Goal: Communication & Community: Answer question/provide support

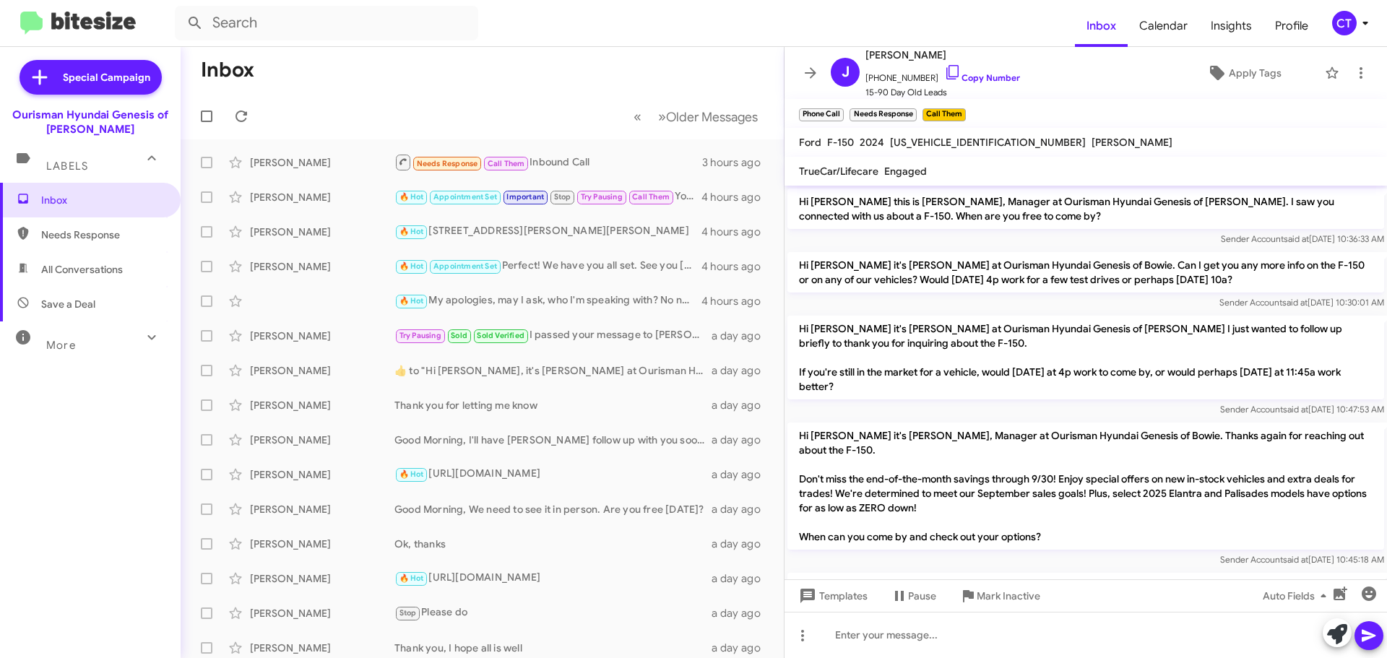
scroll to position [117, 0]
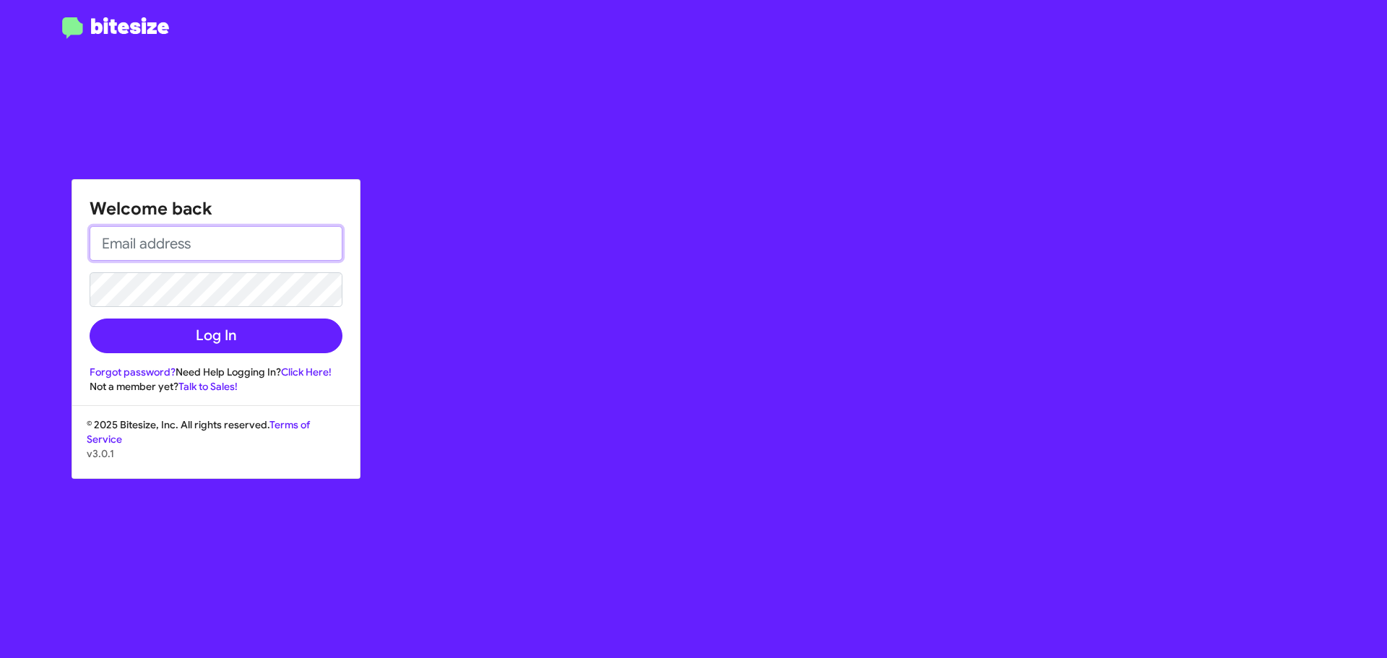
click at [227, 240] on input "email" at bounding box center [216, 243] width 253 height 35
type input "ctaylor@ourismancars.com"
click at [90, 319] on button "Log In" at bounding box center [216, 336] width 253 height 35
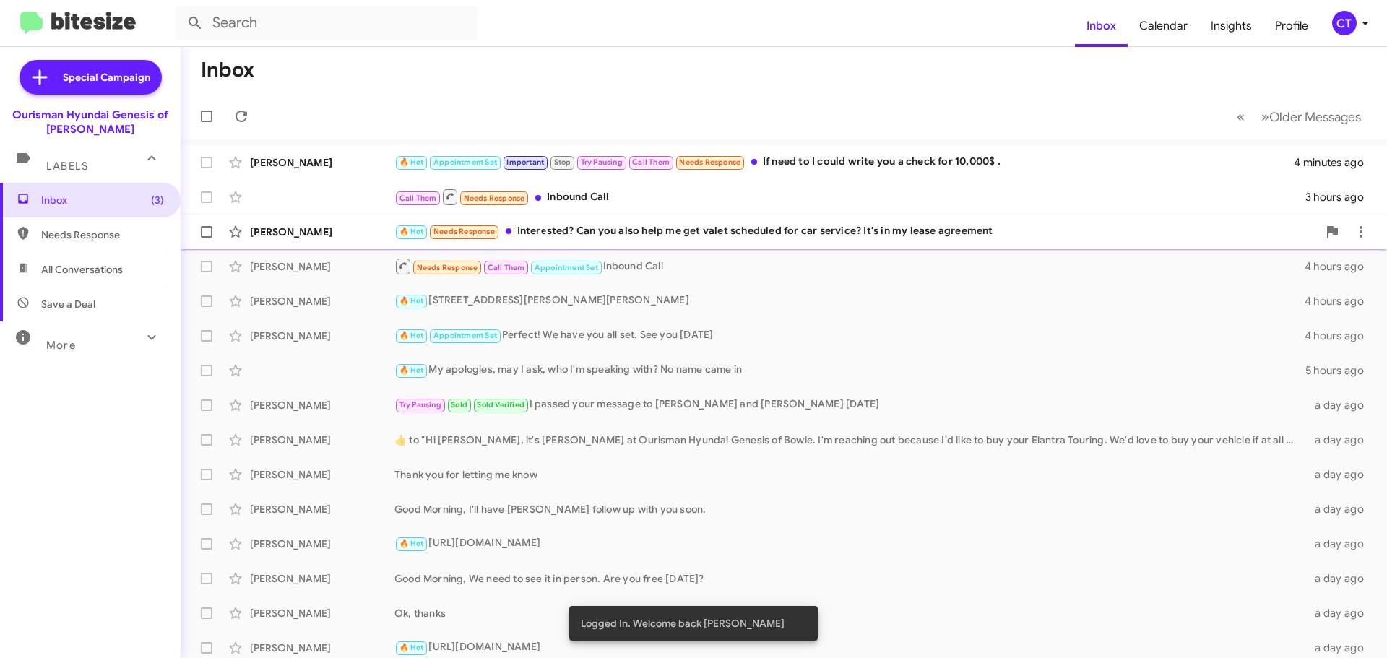
click at [646, 233] on div "🔥 Hot Needs Response Interested? Can you also help me get valet scheduled for c…" at bounding box center [855, 231] width 923 height 17
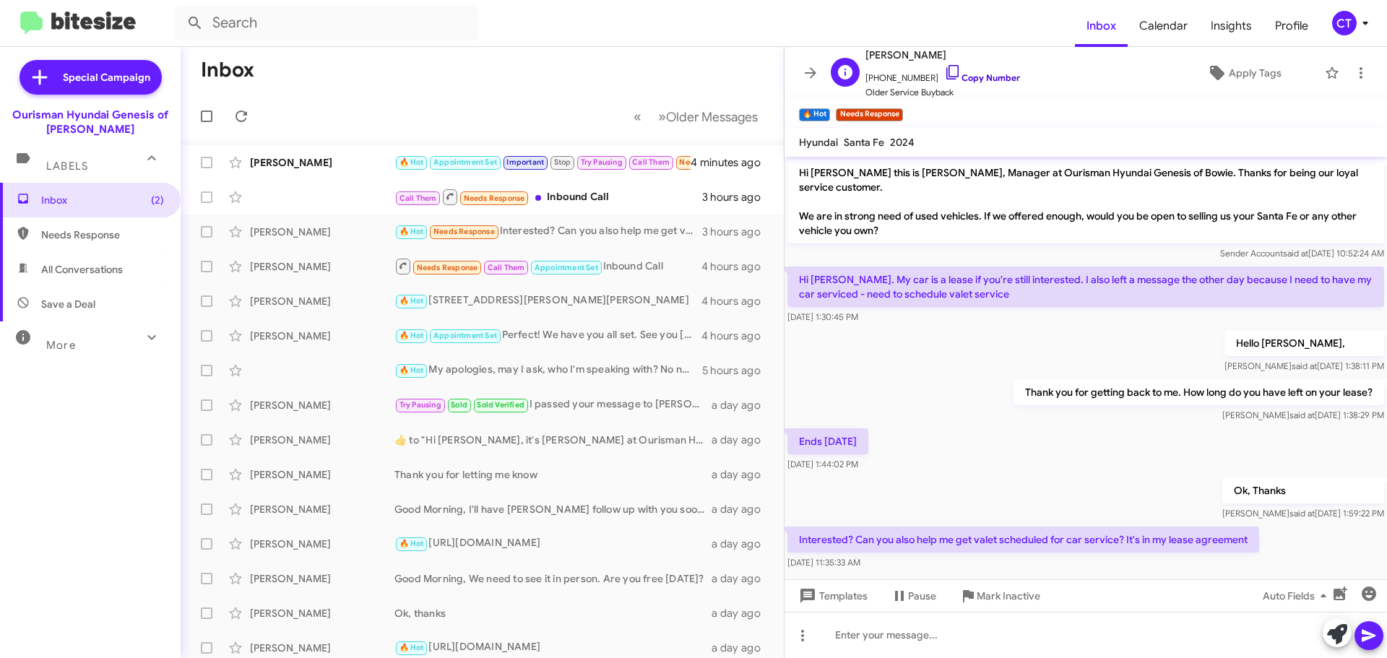
click at [946, 66] on icon at bounding box center [952, 72] width 12 height 14
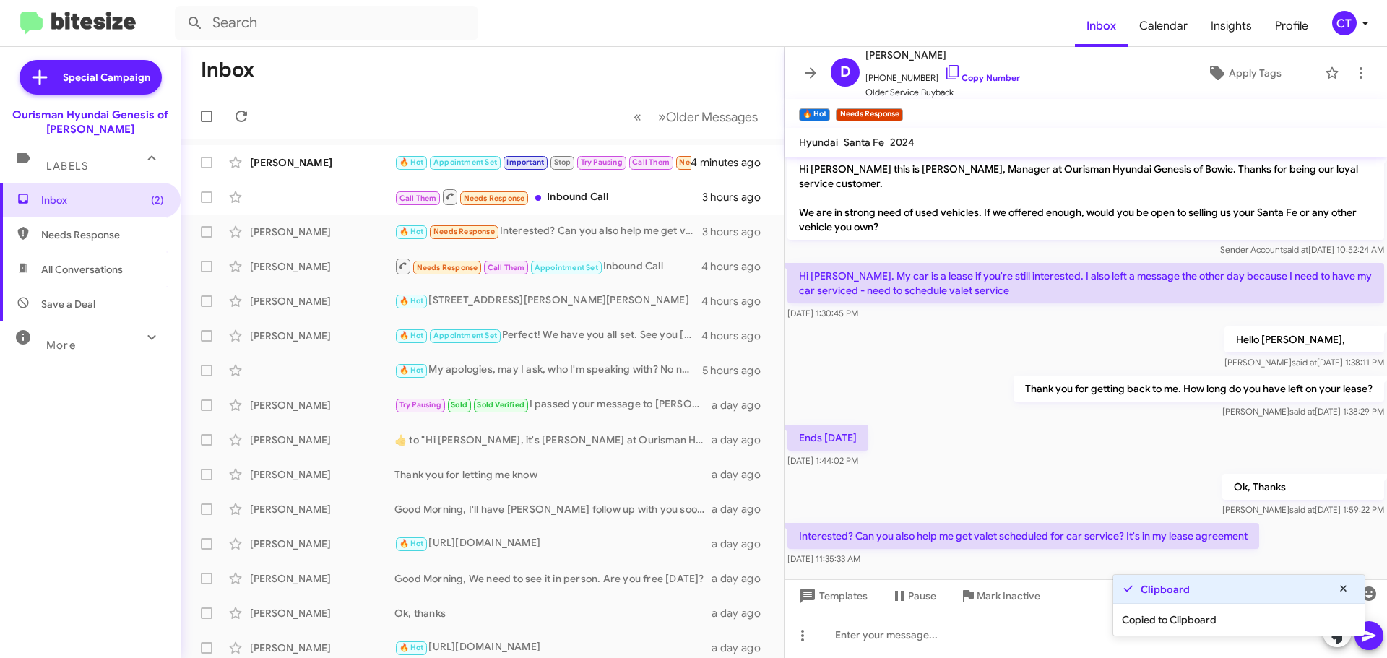
scroll to position [4, 0]
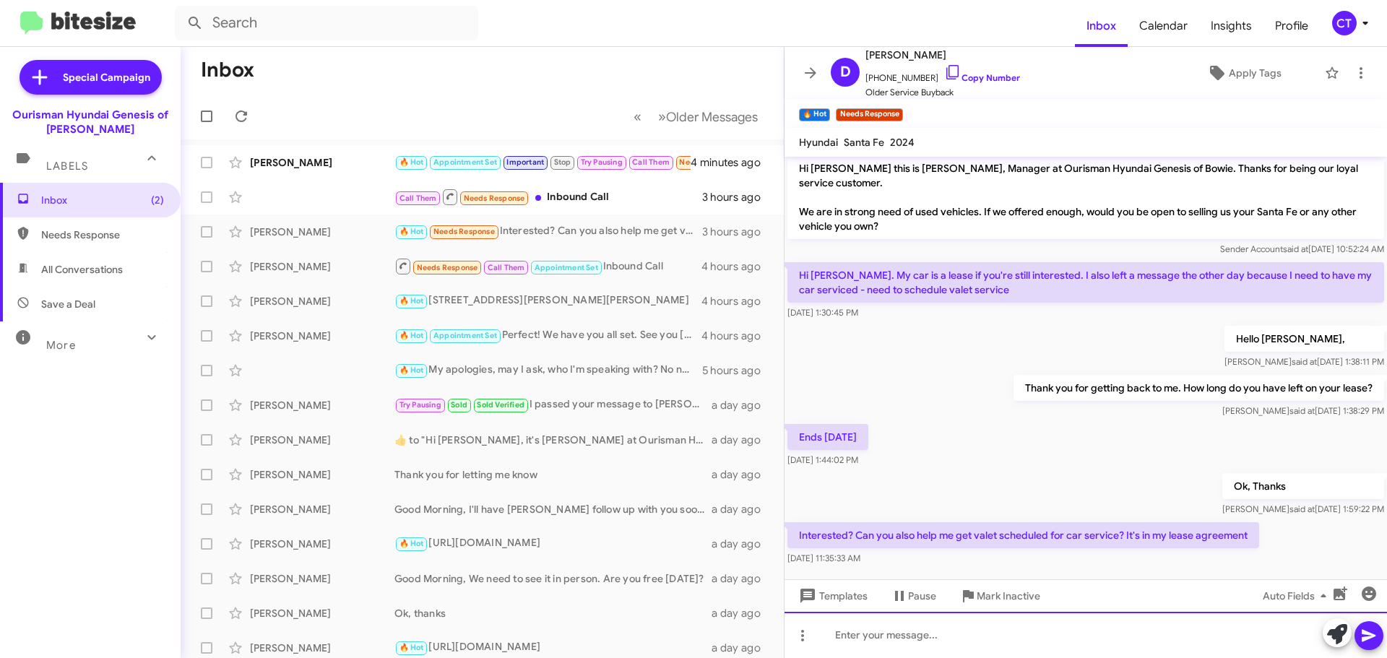
click at [873, 640] on div at bounding box center [1086, 635] width 603 height 46
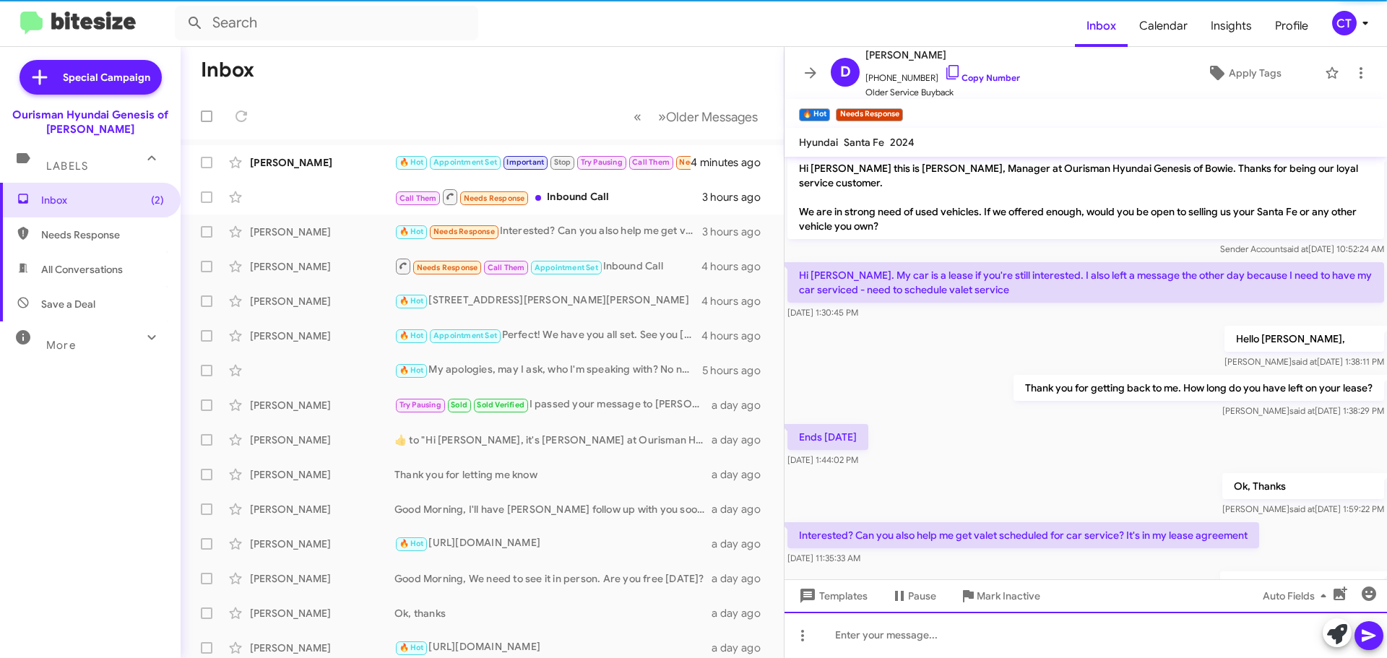
scroll to position [57, 0]
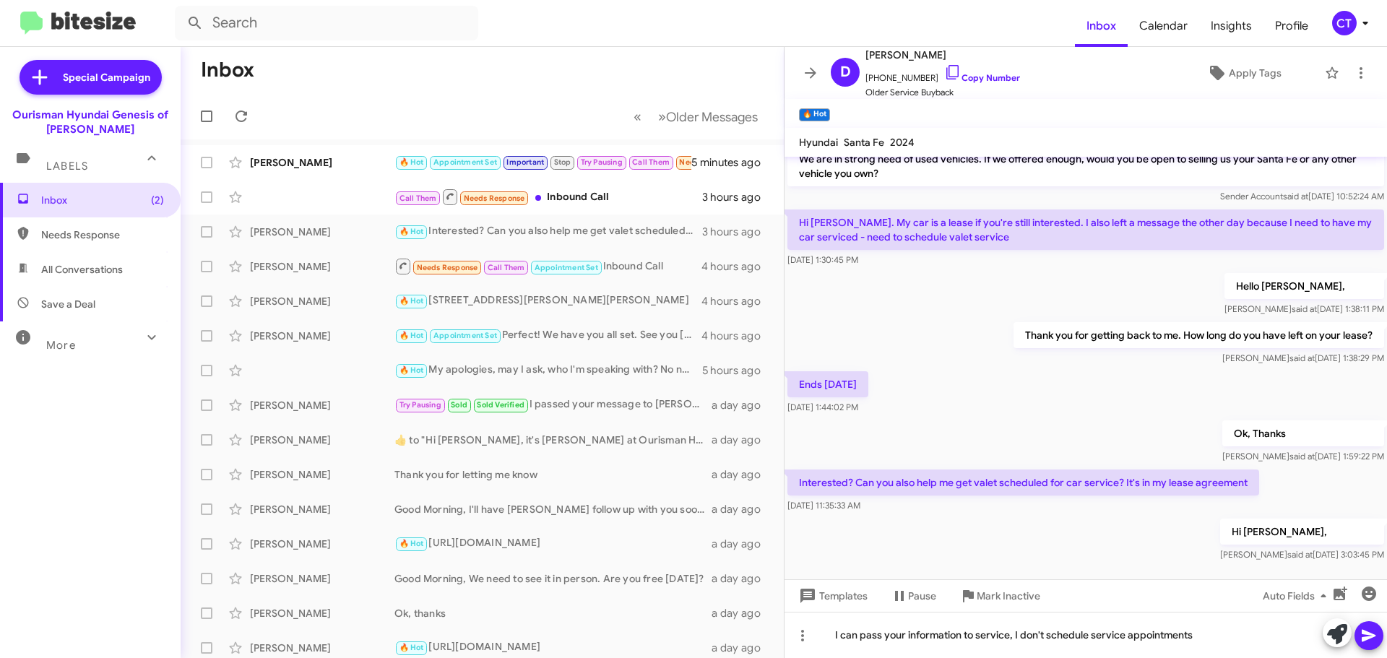
click at [1371, 638] on icon at bounding box center [1369, 635] width 17 height 17
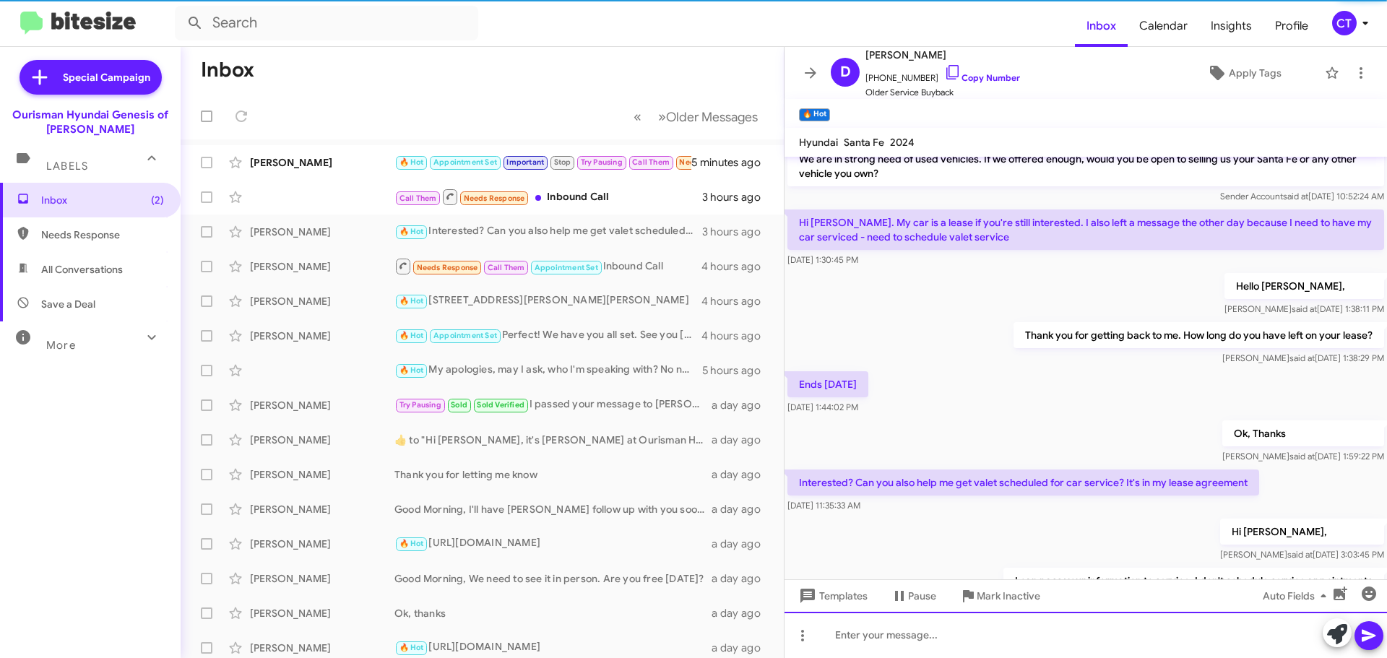
scroll to position [110, 0]
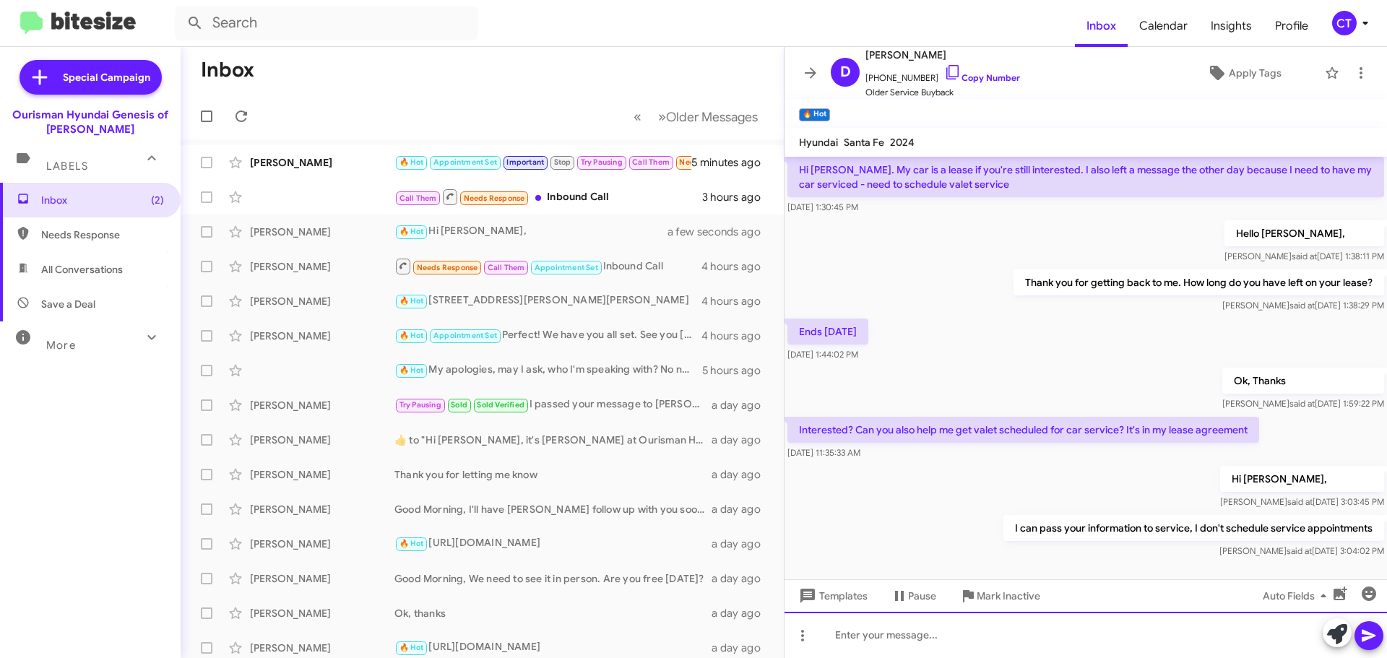
click at [879, 640] on div at bounding box center [1086, 635] width 603 height 46
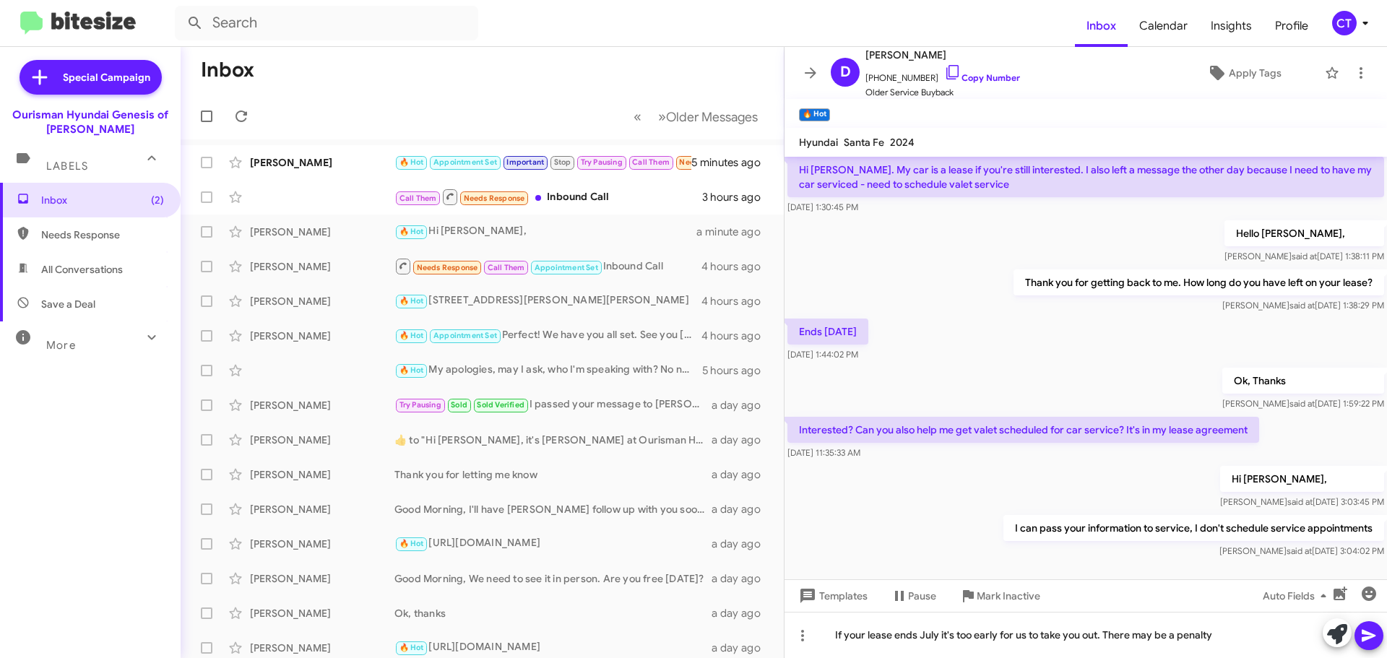
click at [1375, 625] on span at bounding box center [1369, 635] width 17 height 29
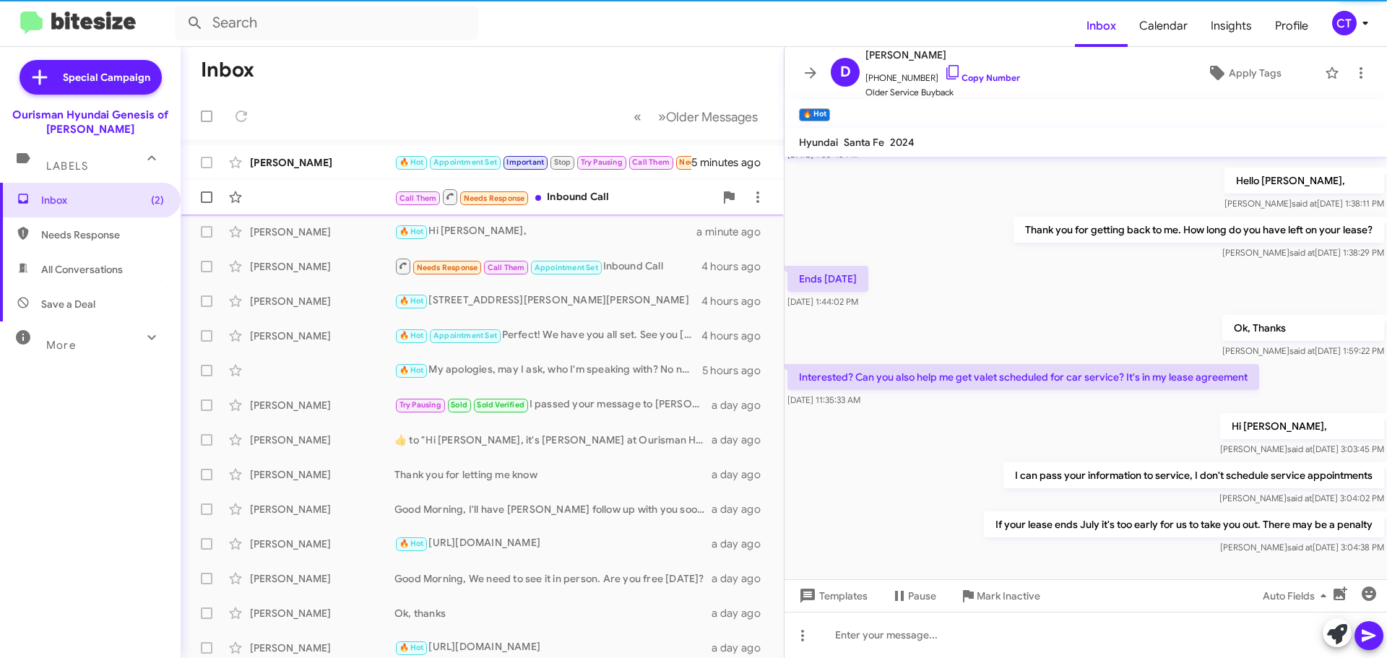
click at [611, 194] on div "Call Them Needs Response Inbound Call" at bounding box center [554, 197] width 320 height 18
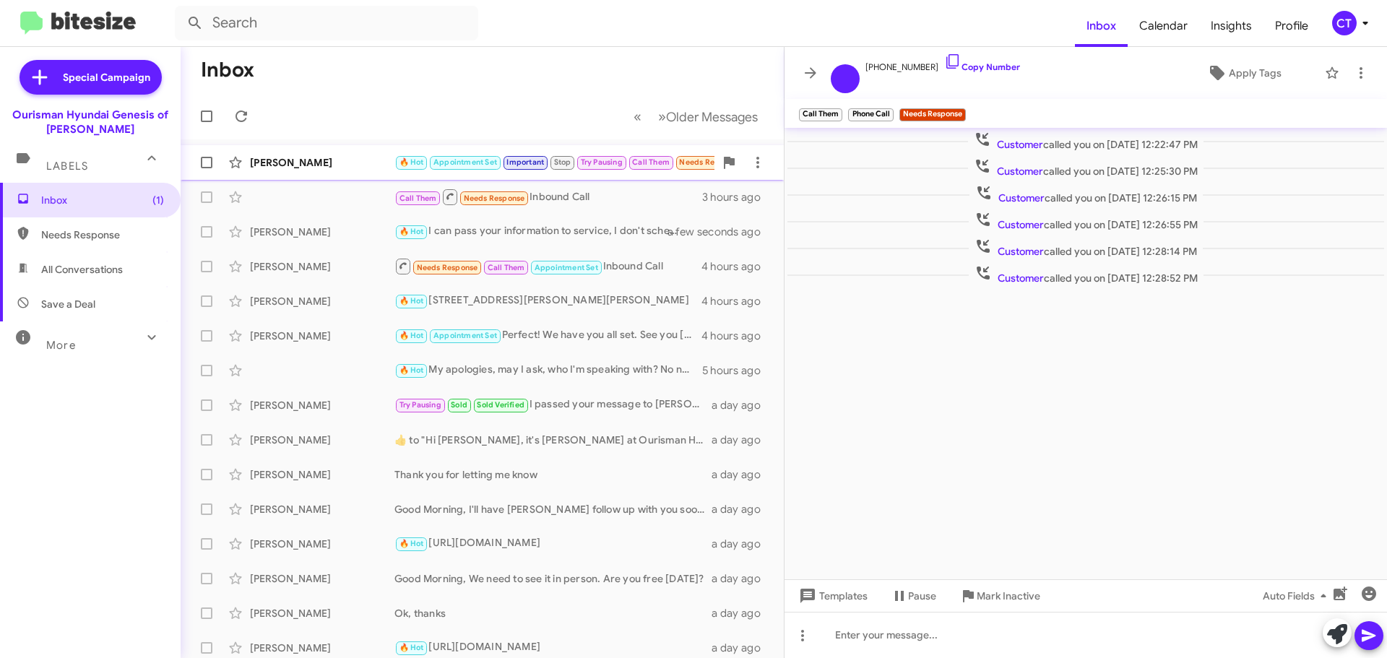
click at [264, 161] on div "David Mitchell" at bounding box center [322, 162] width 145 height 14
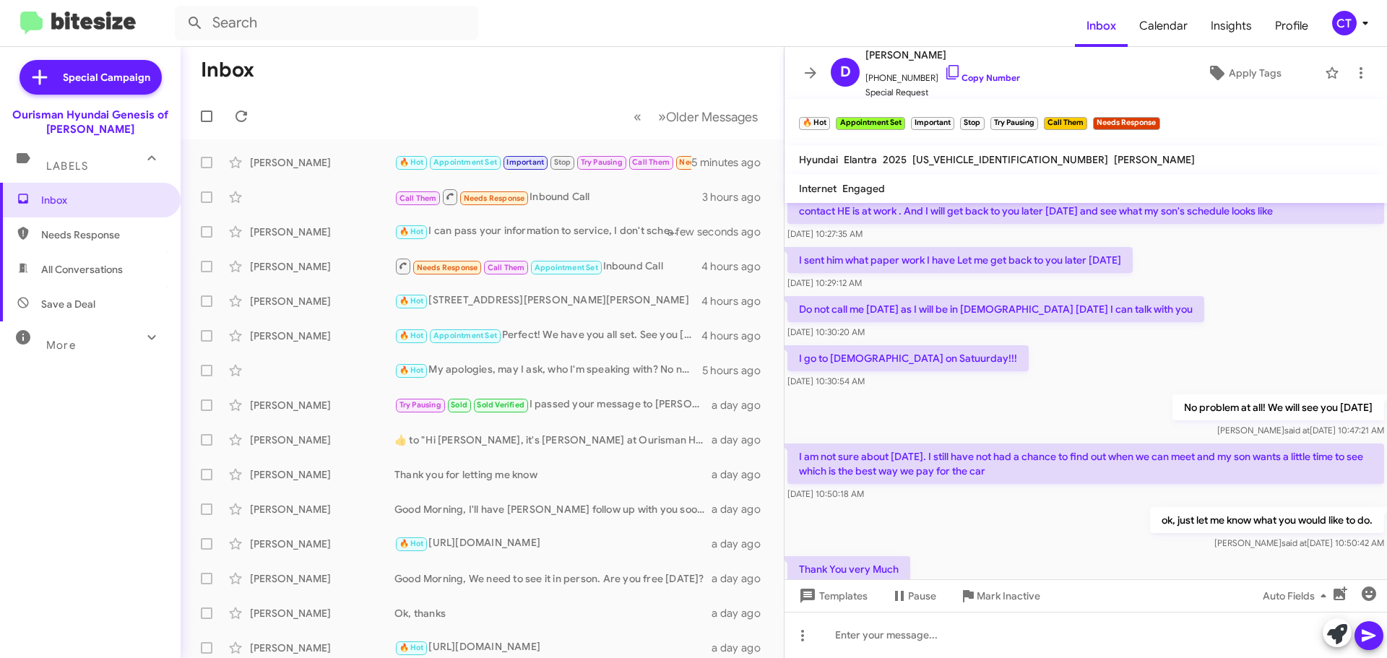
scroll to position [751, 0]
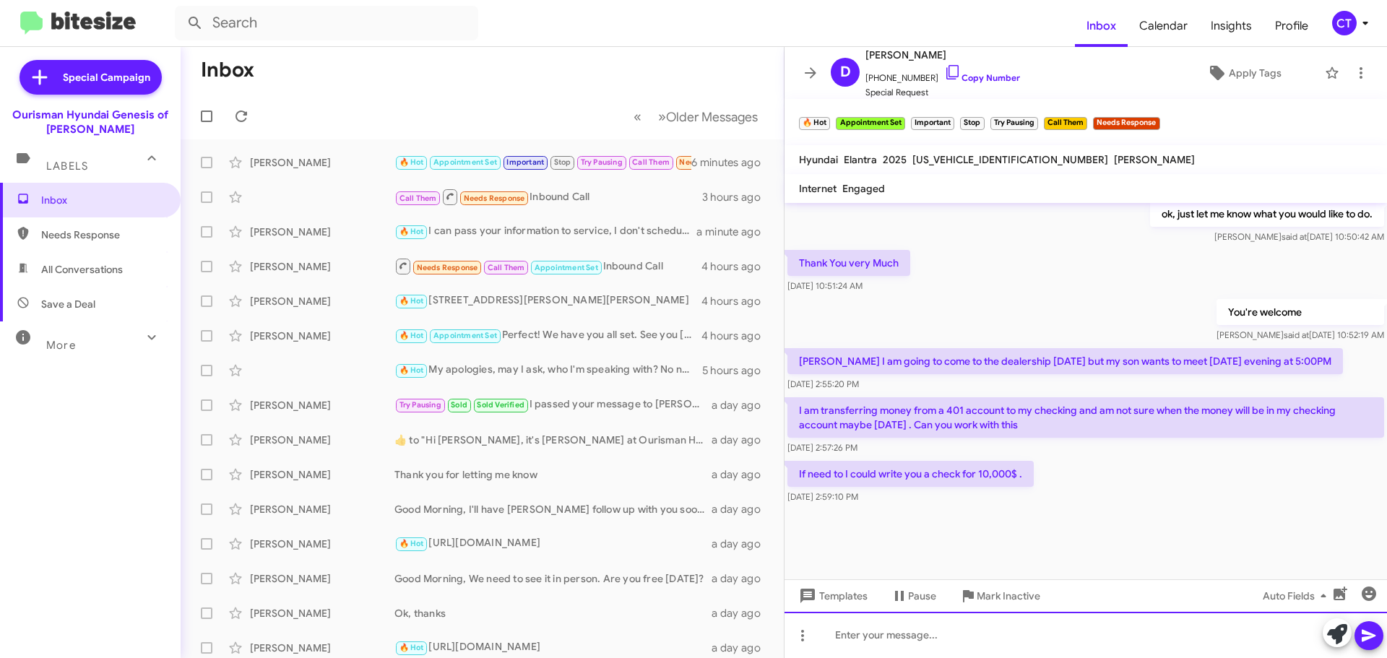
click at [895, 645] on div at bounding box center [1086, 635] width 603 height 46
click at [1036, 634] on div "Yes, we can work it this way if you like. Thats no problem" at bounding box center [1086, 635] width 603 height 46
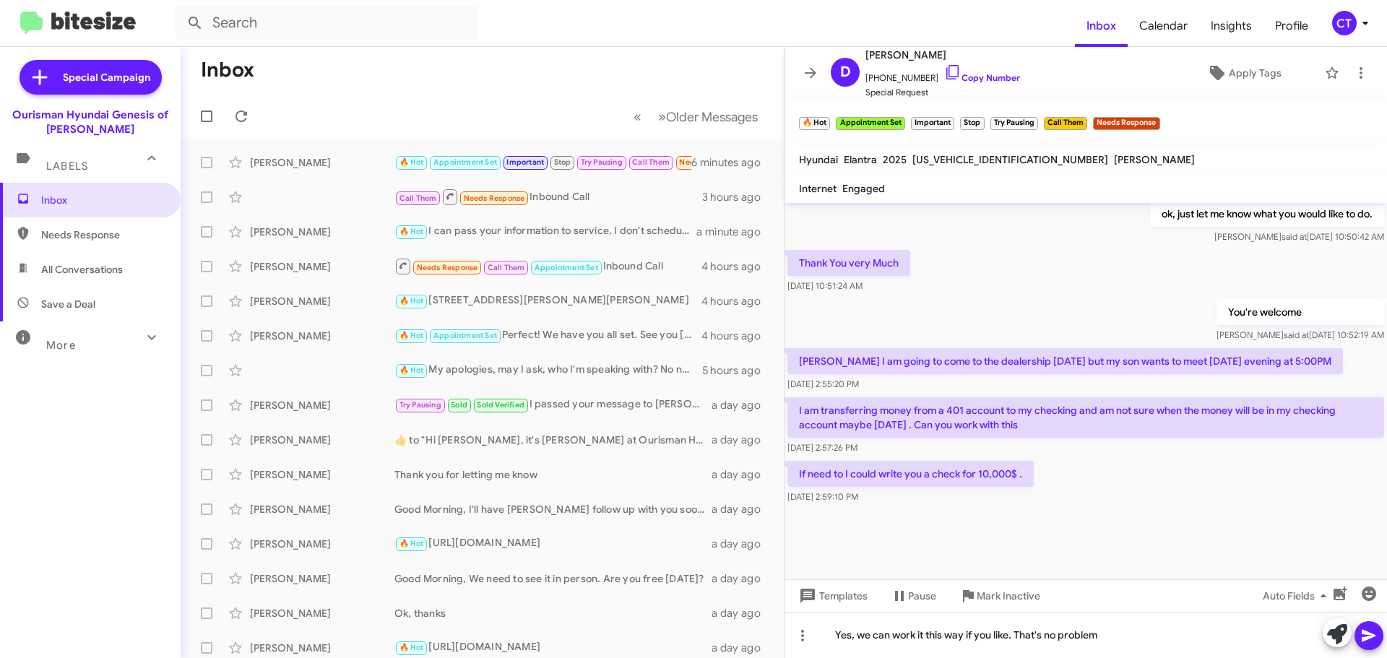
click at [1379, 637] on button at bounding box center [1369, 635] width 29 height 29
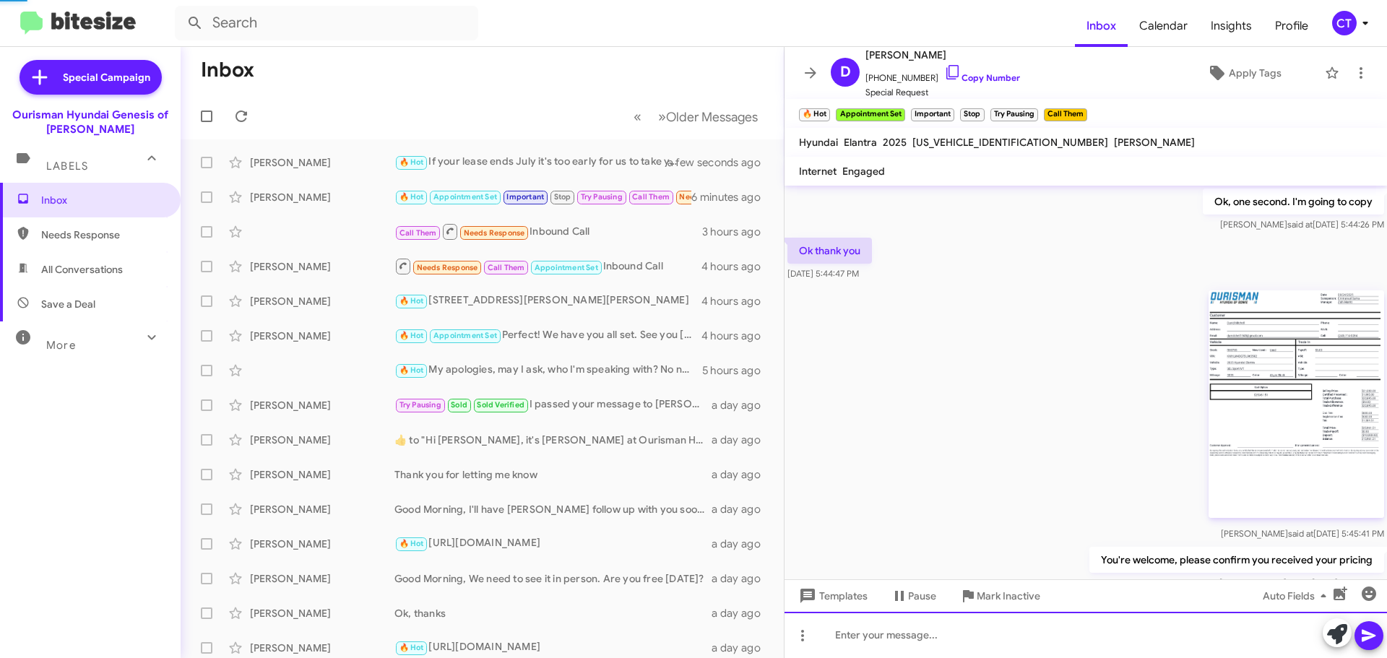
scroll to position [72, 0]
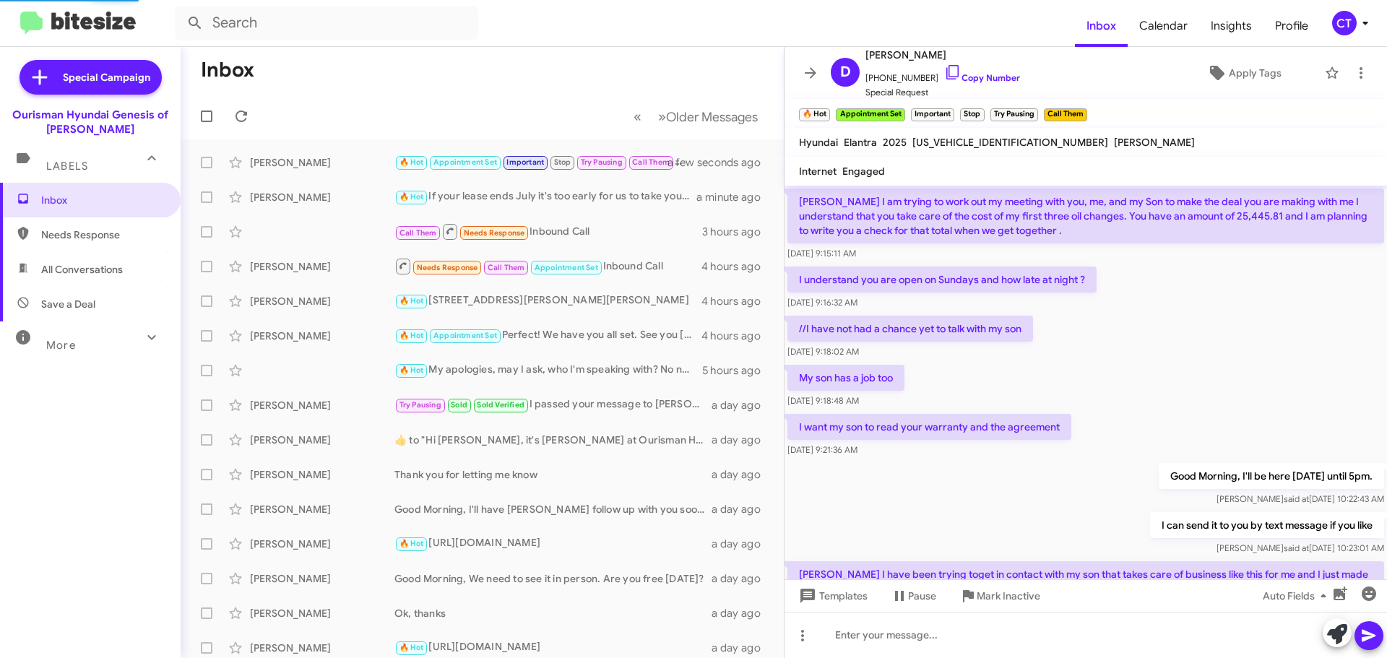
scroll to position [704, 0]
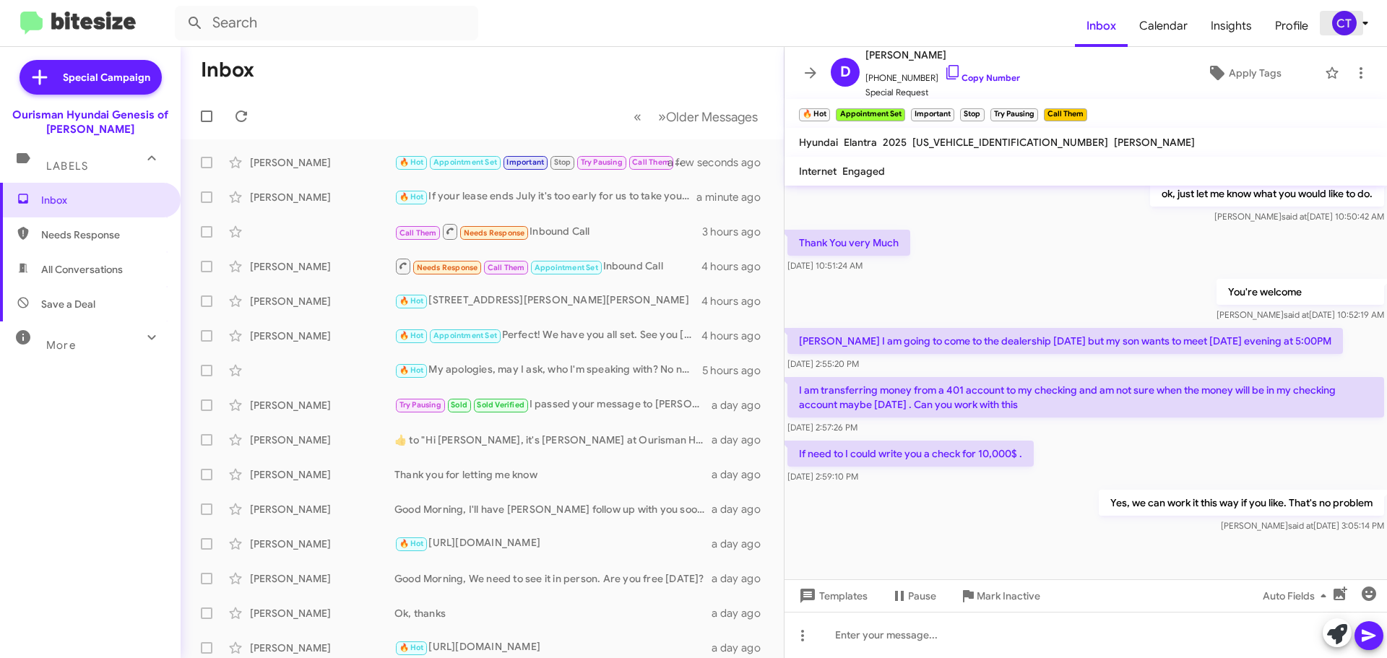
click at [1344, 22] on div "CT" at bounding box center [1344, 23] width 25 height 25
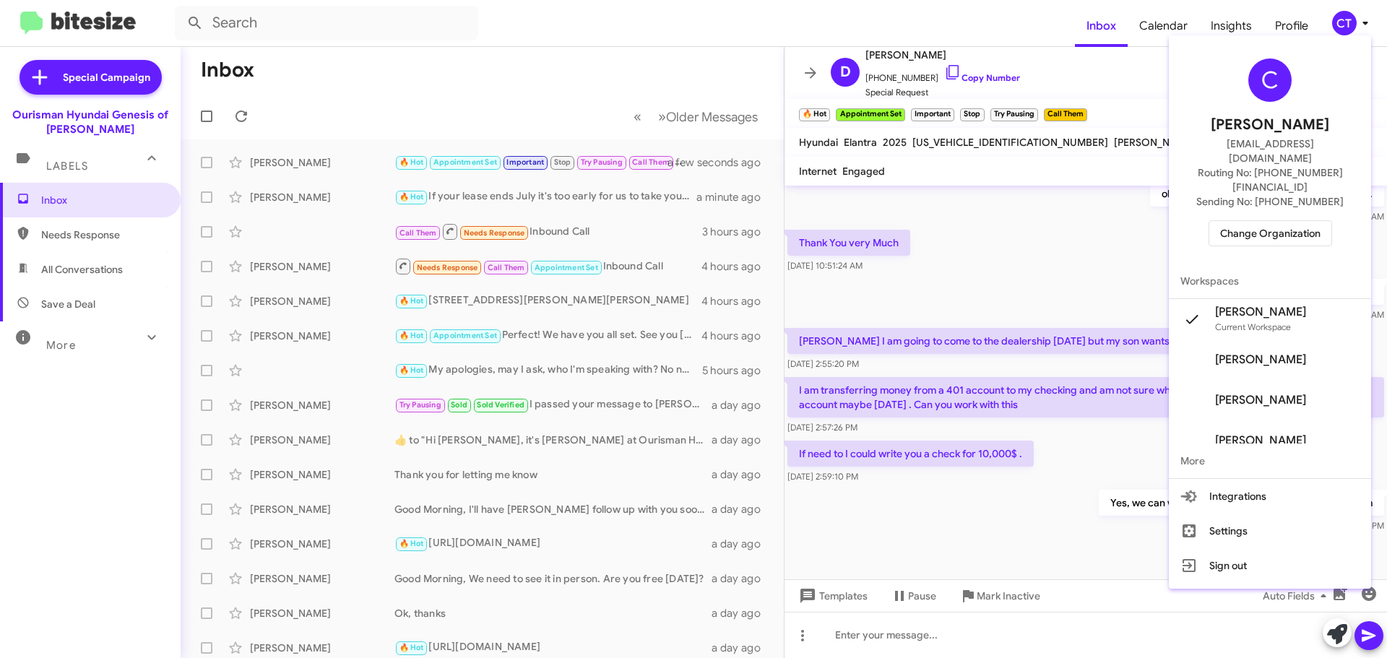
click at [1258, 221] on span "Change Organization" at bounding box center [1270, 233] width 100 height 25
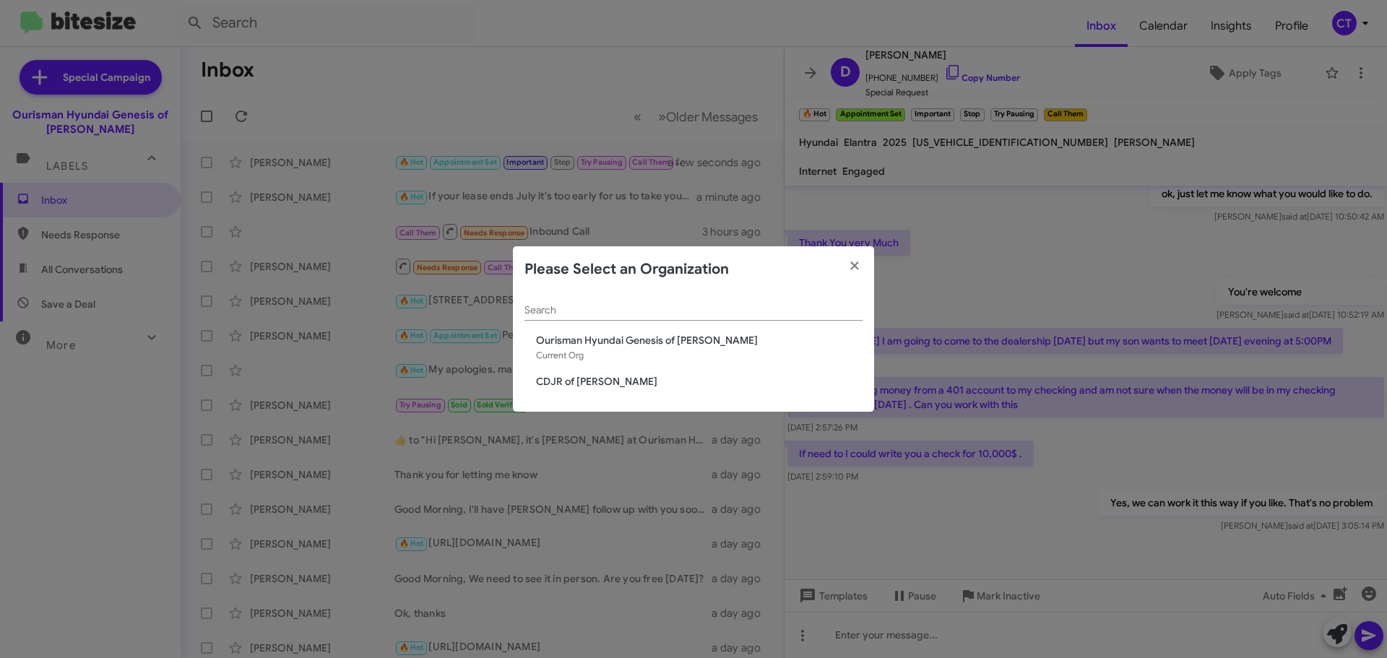
click at [565, 377] on span "CDJR of [PERSON_NAME]" at bounding box center [699, 381] width 327 height 14
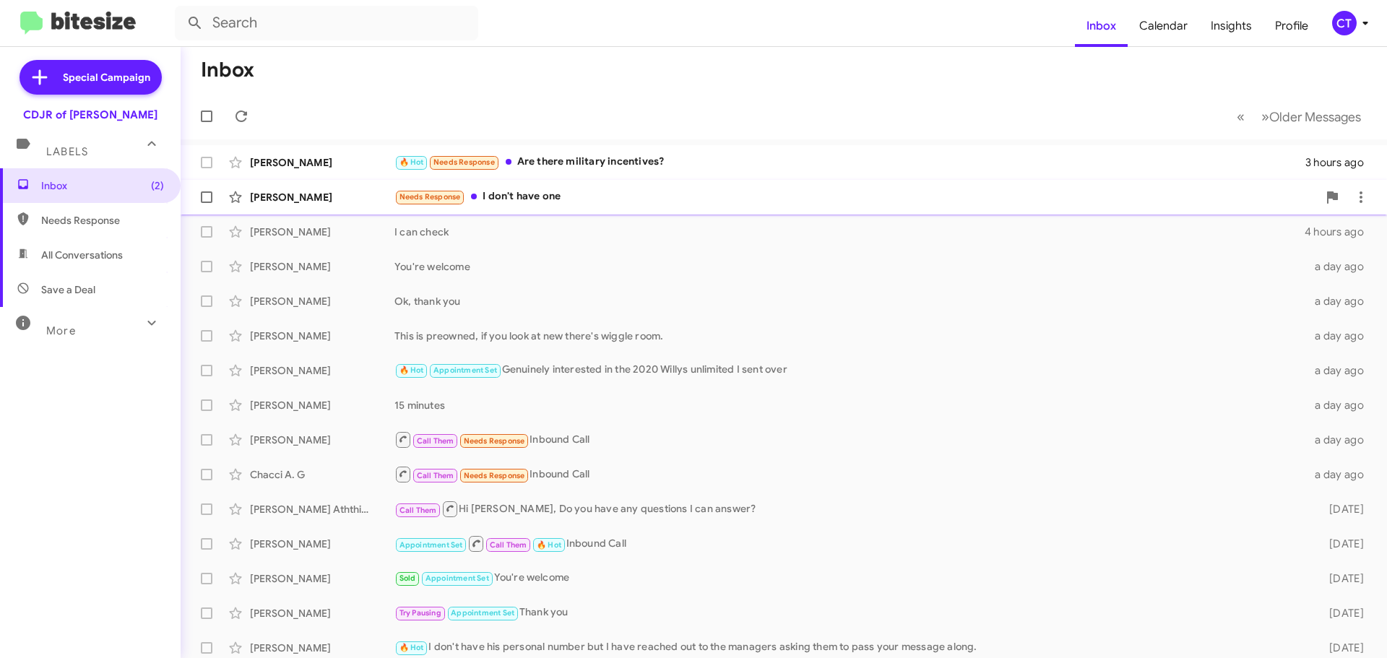
click at [520, 209] on div "Taylor Moss Needs Response I don't have one 3 hours ago" at bounding box center [783, 197] width 1183 height 29
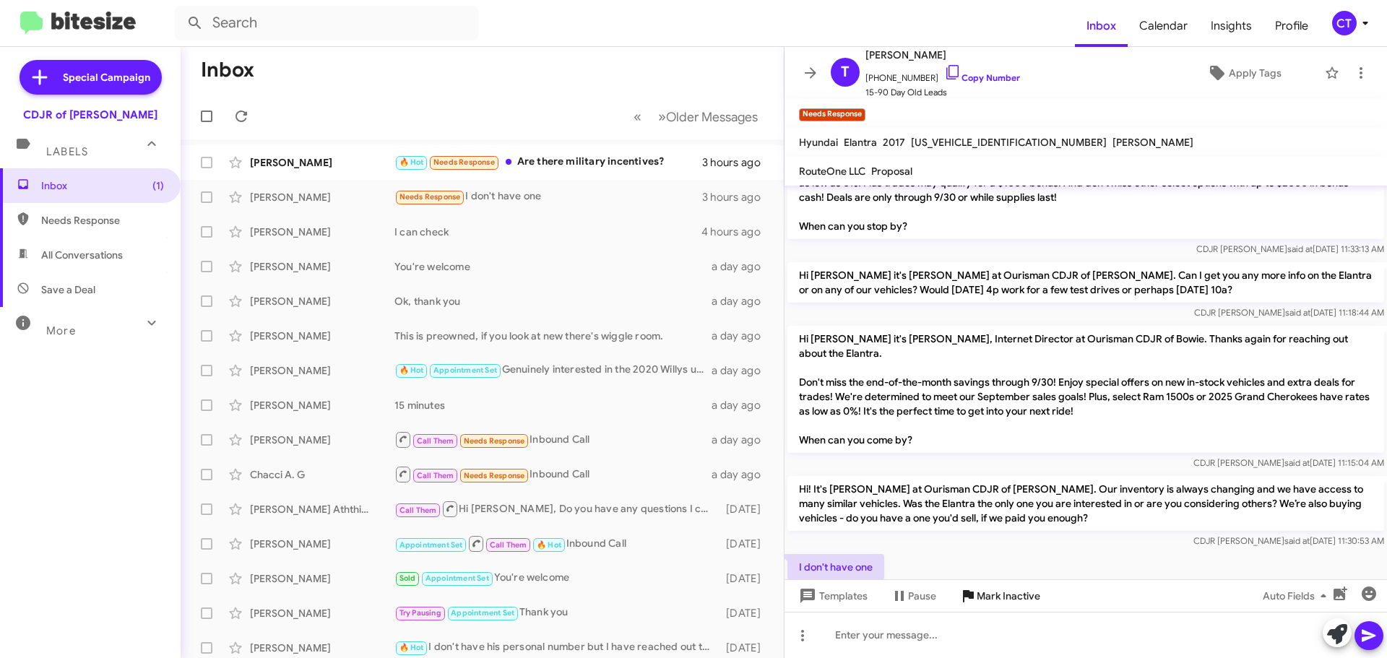
scroll to position [87, 0]
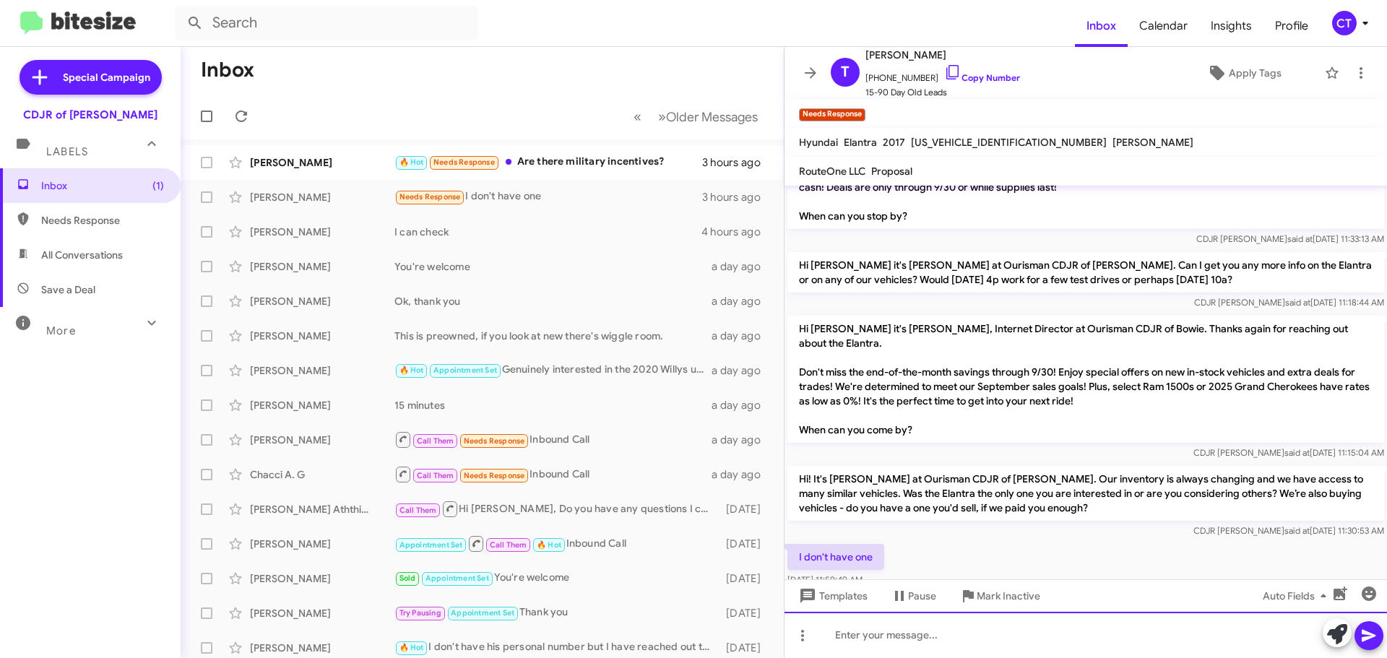
click at [994, 622] on div at bounding box center [1086, 635] width 603 height 46
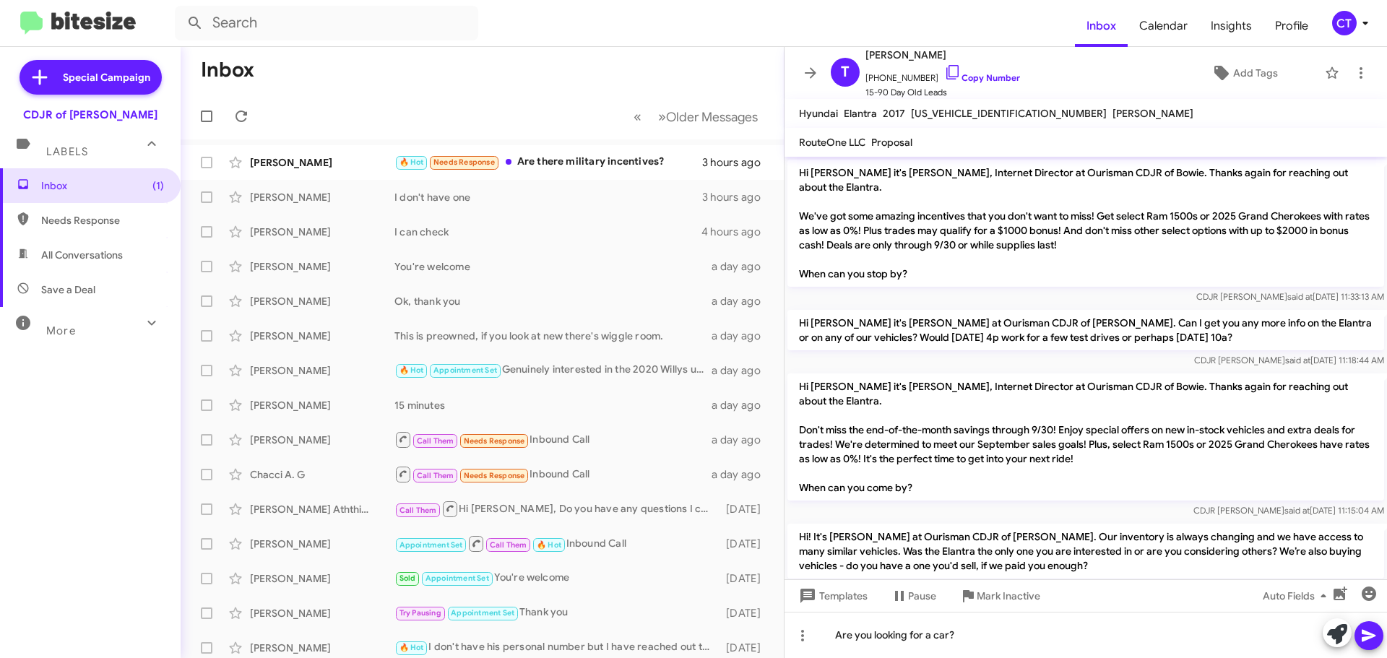
click at [1371, 637] on icon at bounding box center [1369, 636] width 14 height 12
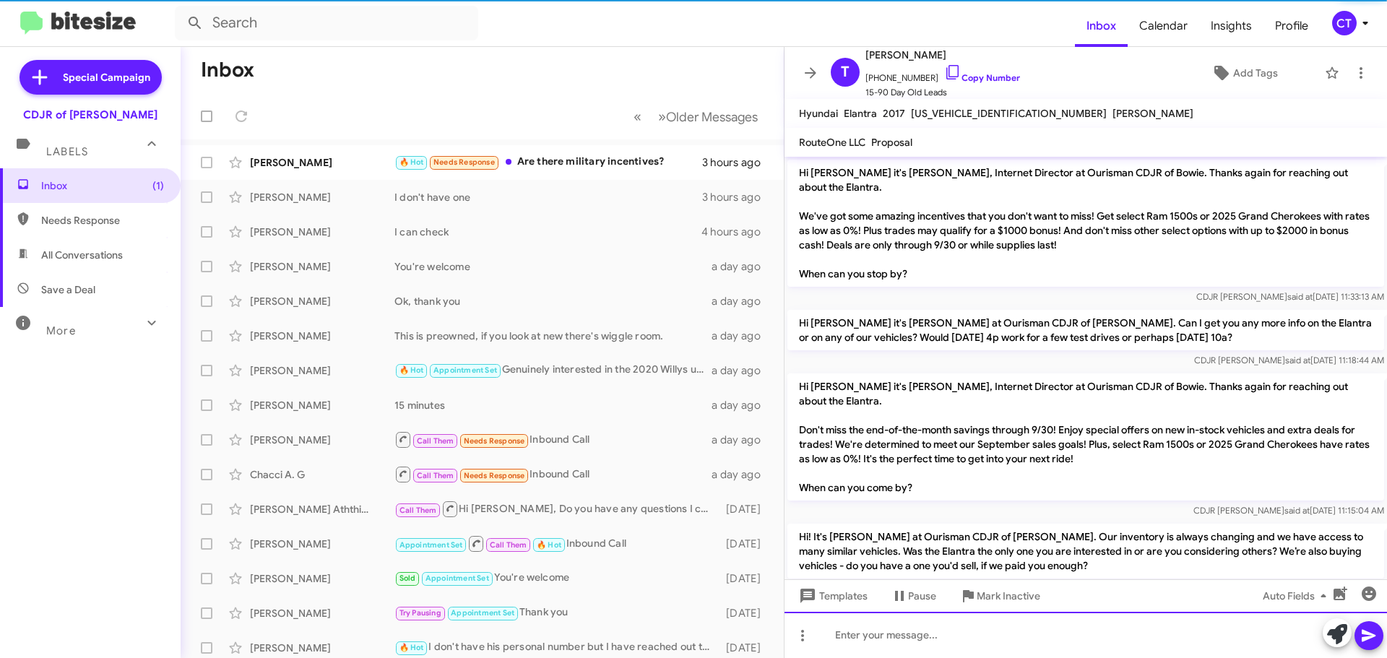
scroll to position [163, 0]
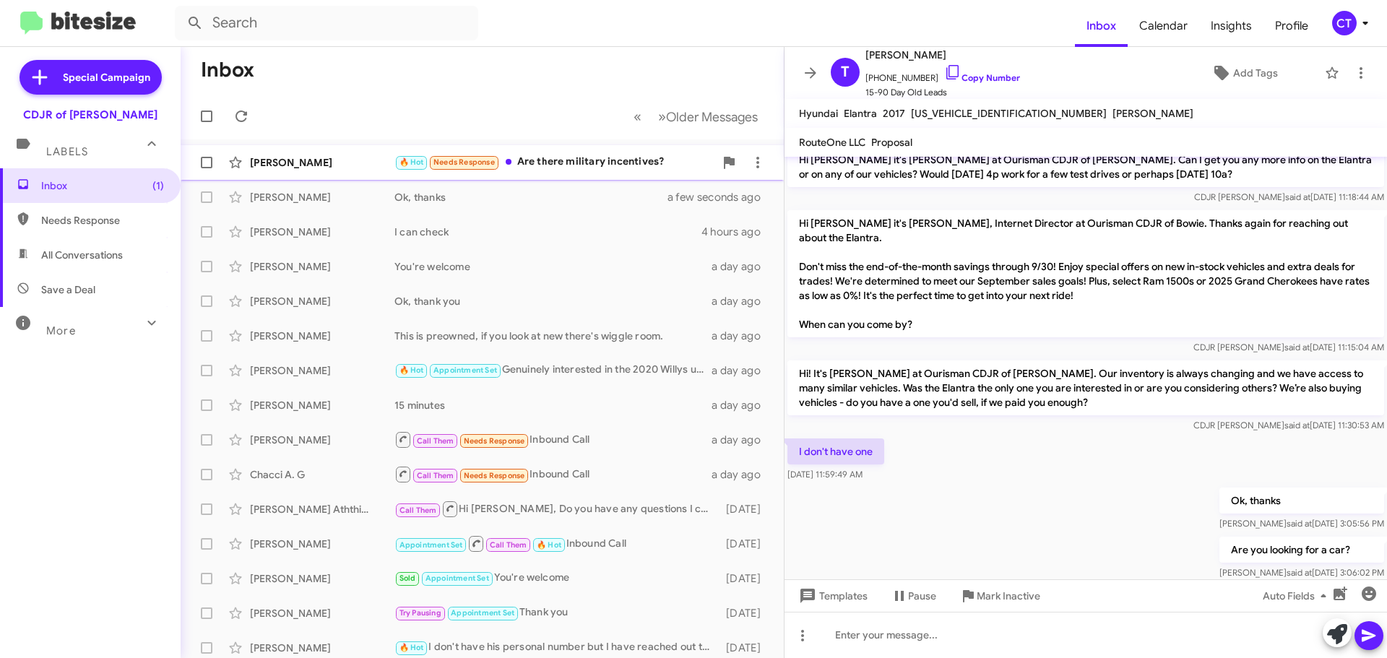
click at [602, 159] on div "🔥 Hot Needs Response Are there military incentives?" at bounding box center [554, 162] width 320 height 17
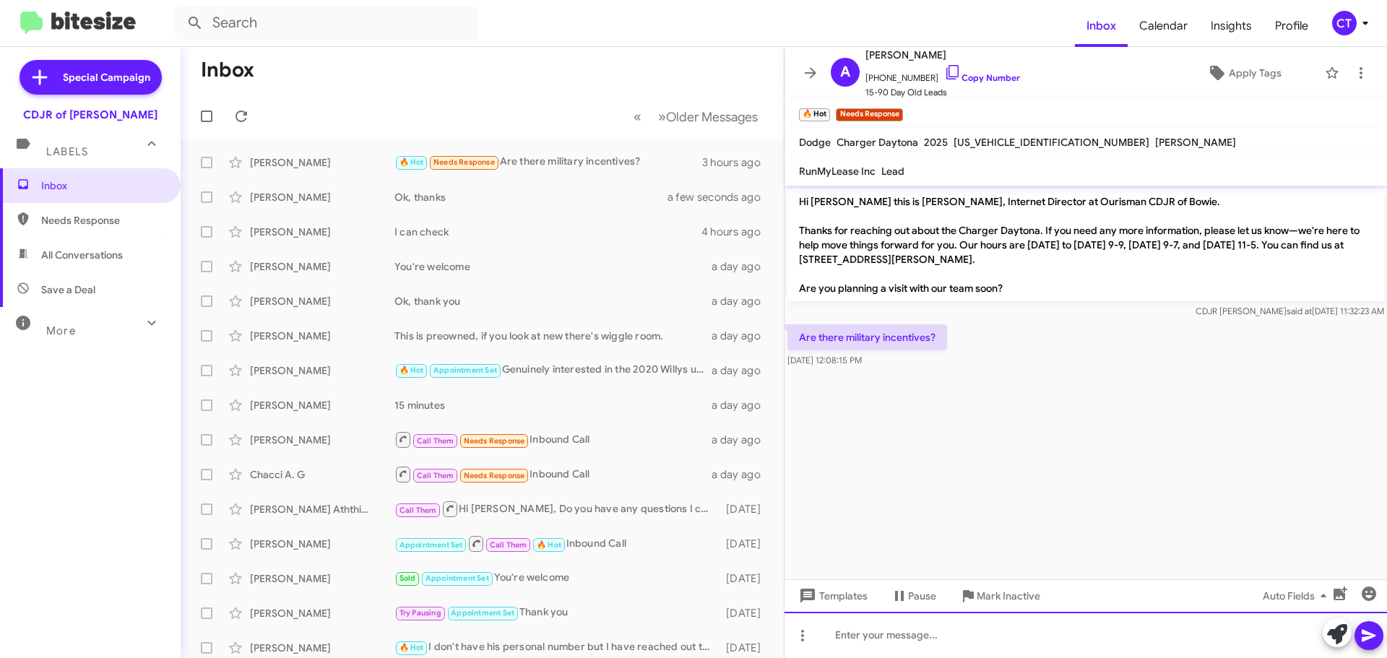
click at [904, 637] on div at bounding box center [1086, 635] width 603 height 46
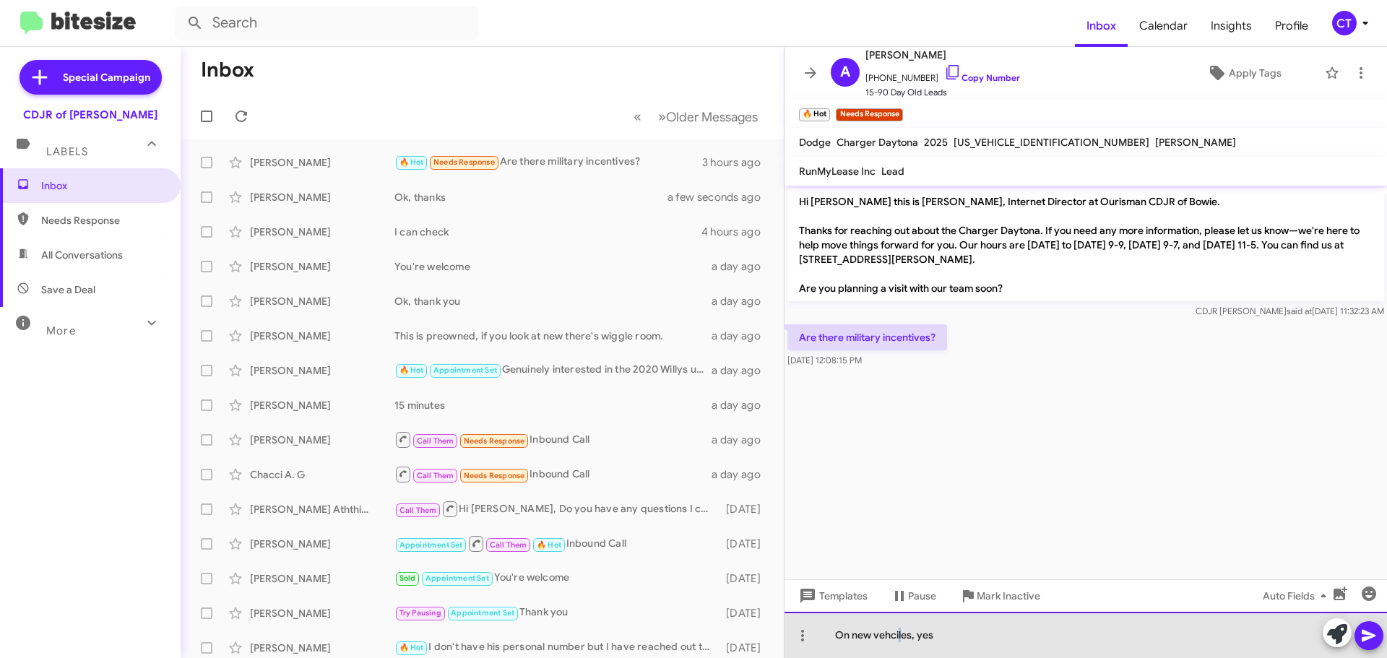
click at [900, 639] on div "On new vehciles, yes" at bounding box center [1086, 635] width 603 height 46
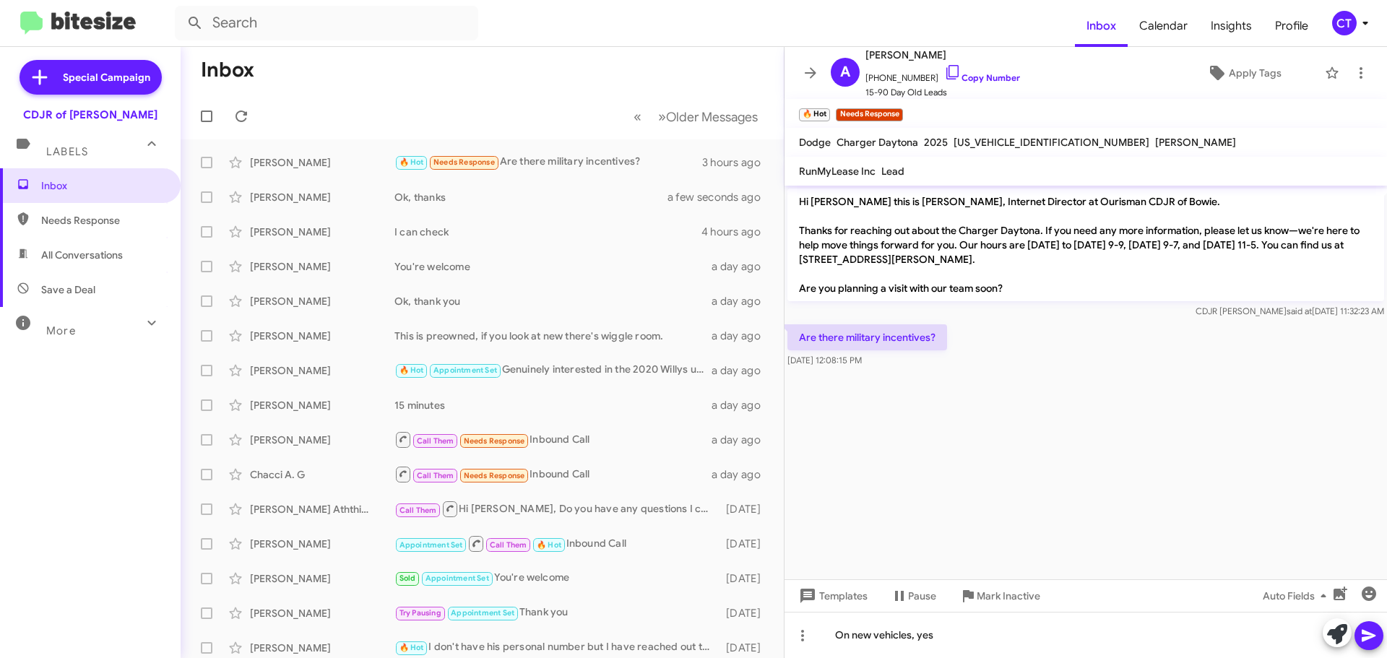
click at [1370, 640] on icon at bounding box center [1369, 635] width 17 height 17
